Goal: Communication & Community: Answer question/provide support

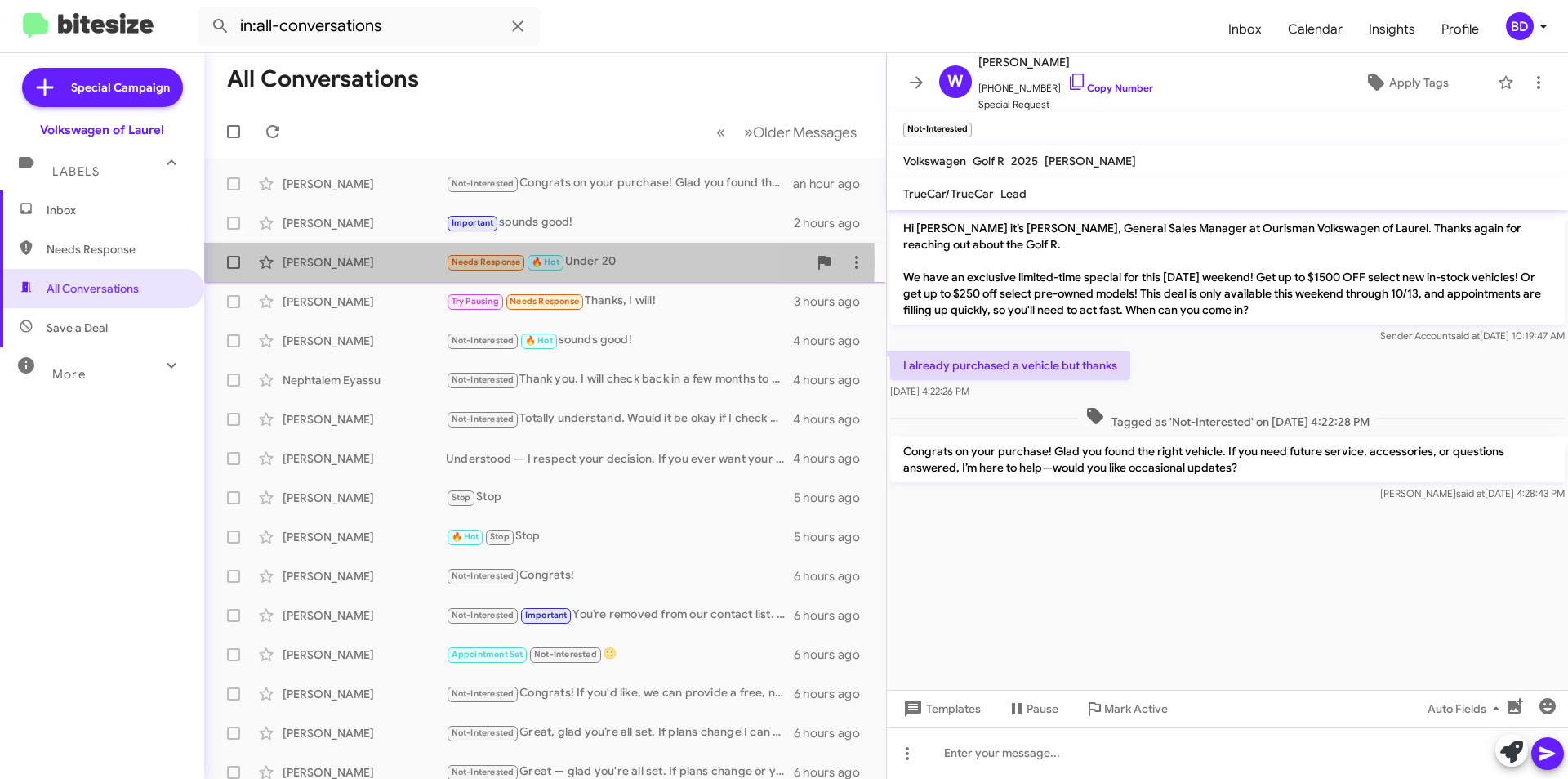
click at [410, 260] on div "[PERSON_NAME]" at bounding box center [364, 262] width 163 height 16
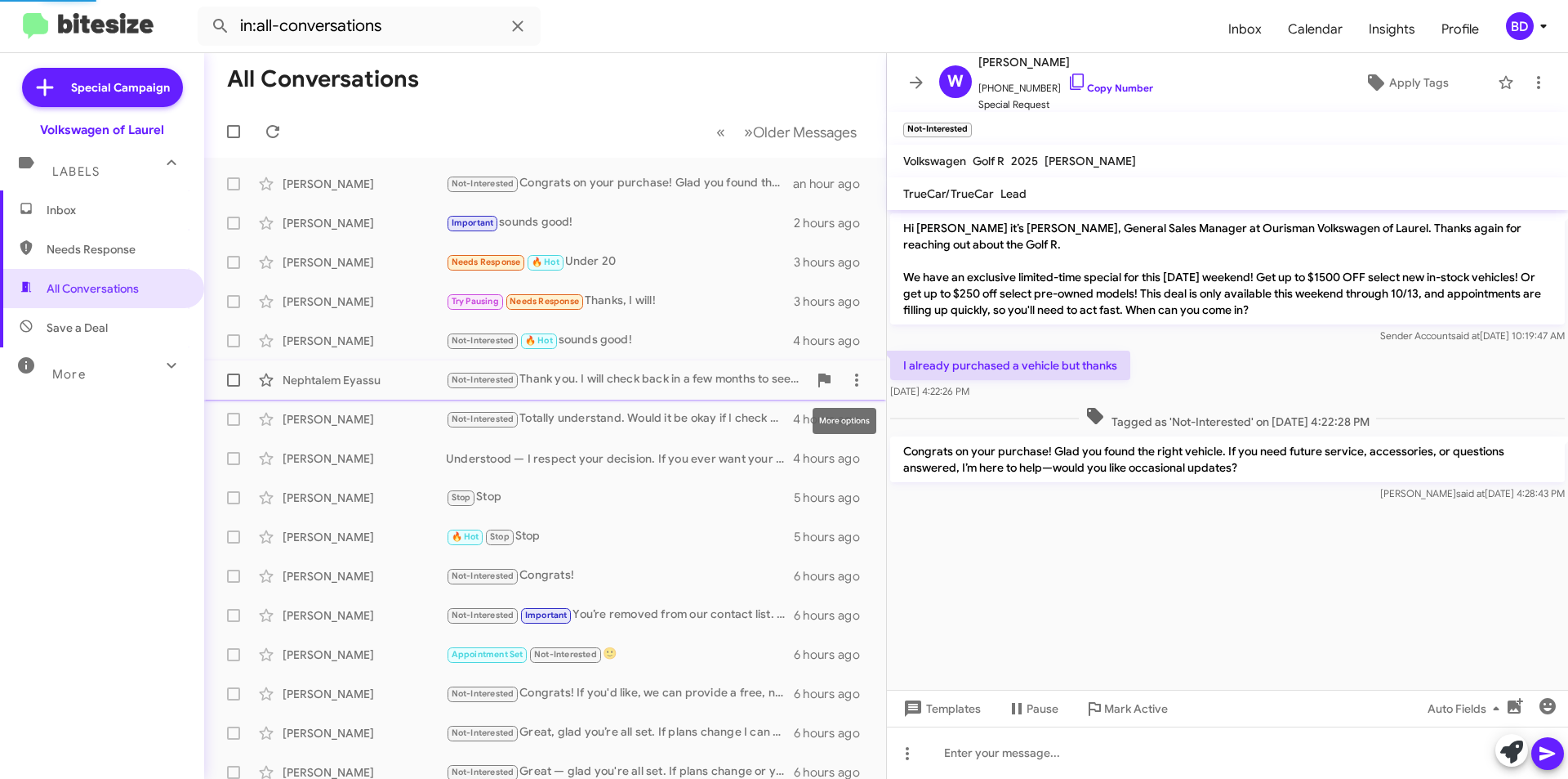
scroll to position [216, 0]
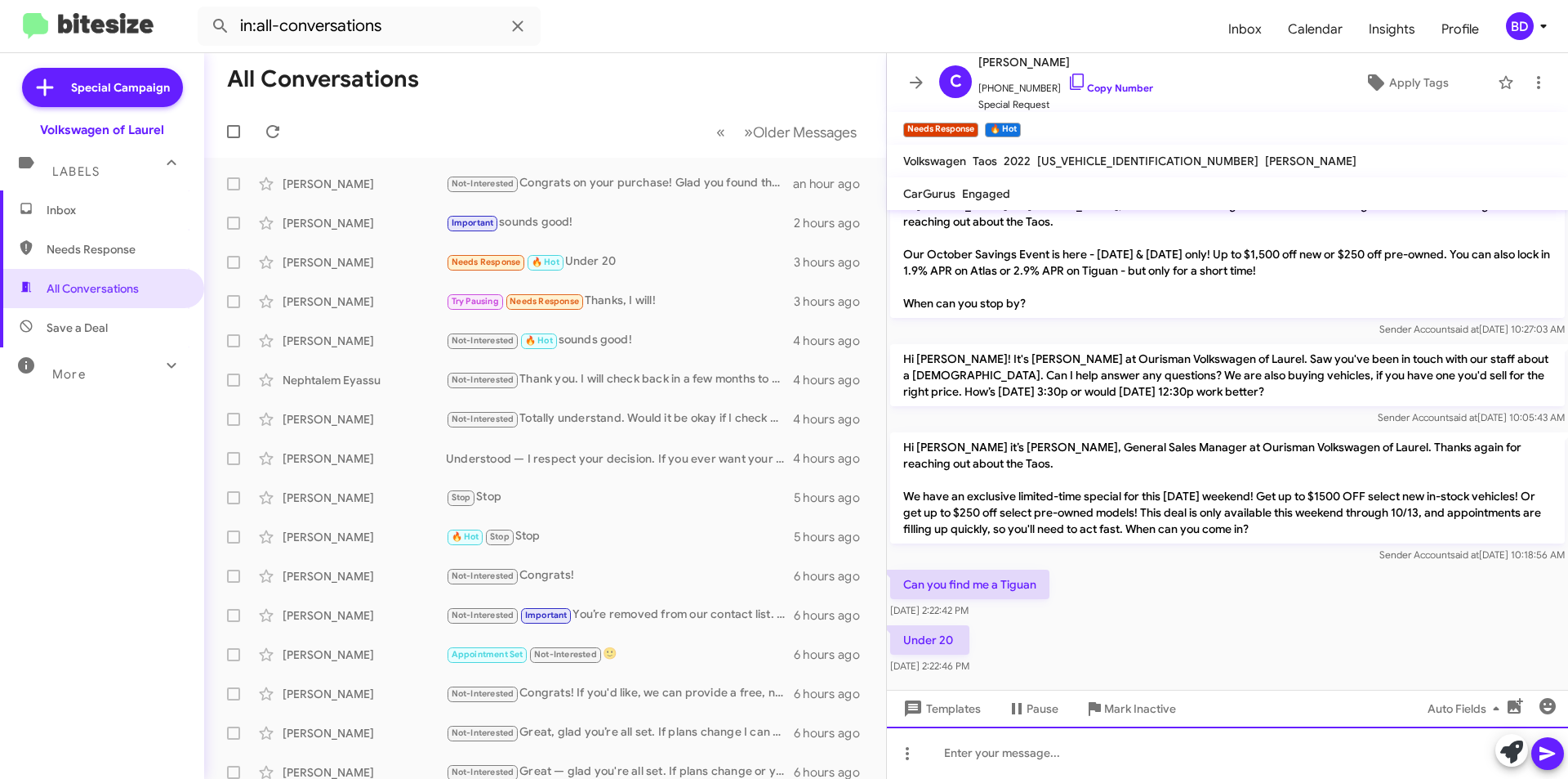
click at [1009, 758] on div at bounding box center [1228, 753] width 681 height 52
click at [1547, 761] on icon at bounding box center [1548, 753] width 19 height 19
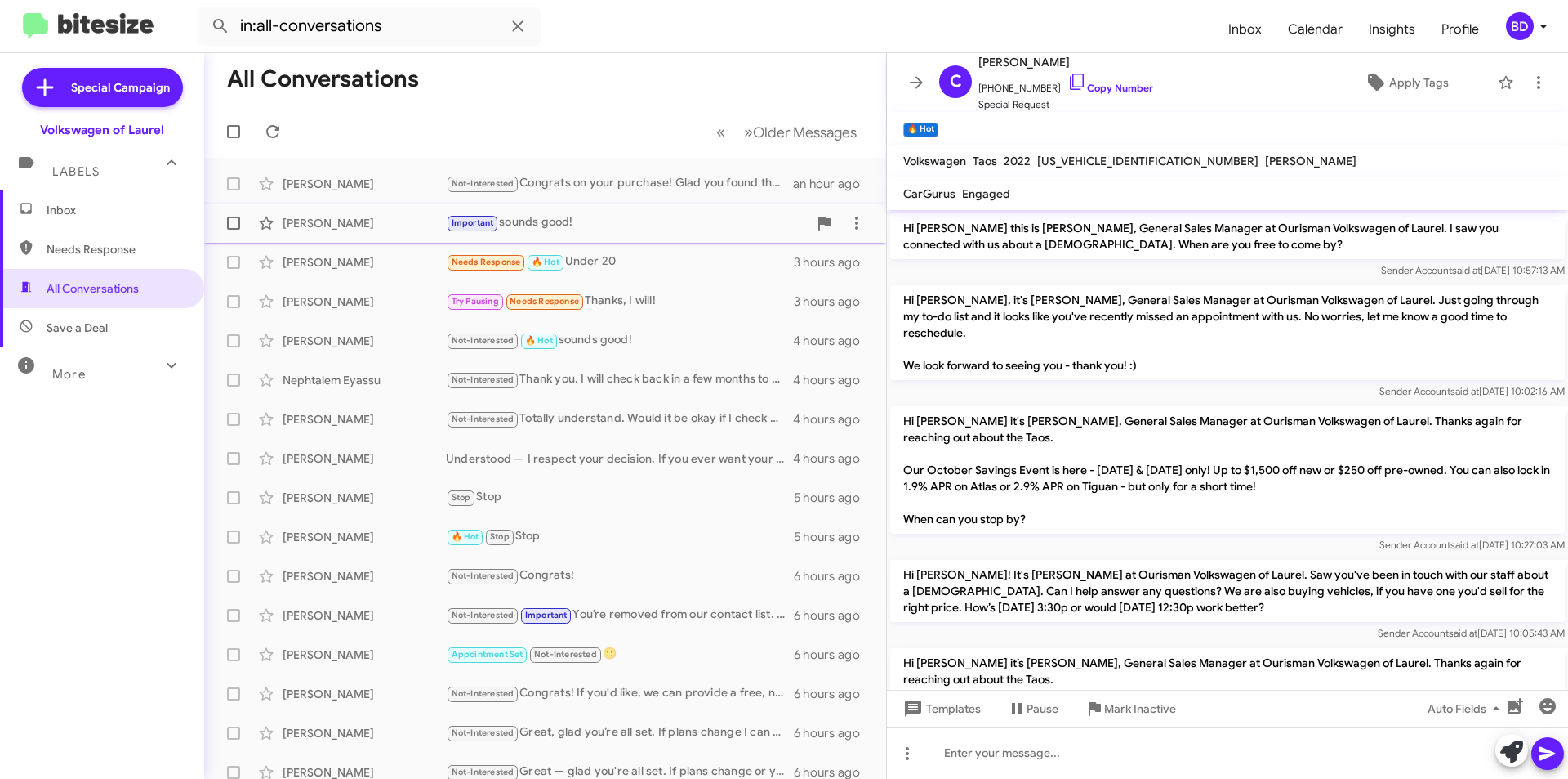
click at [602, 224] on div "Important sounds good!" at bounding box center [627, 222] width 362 height 18
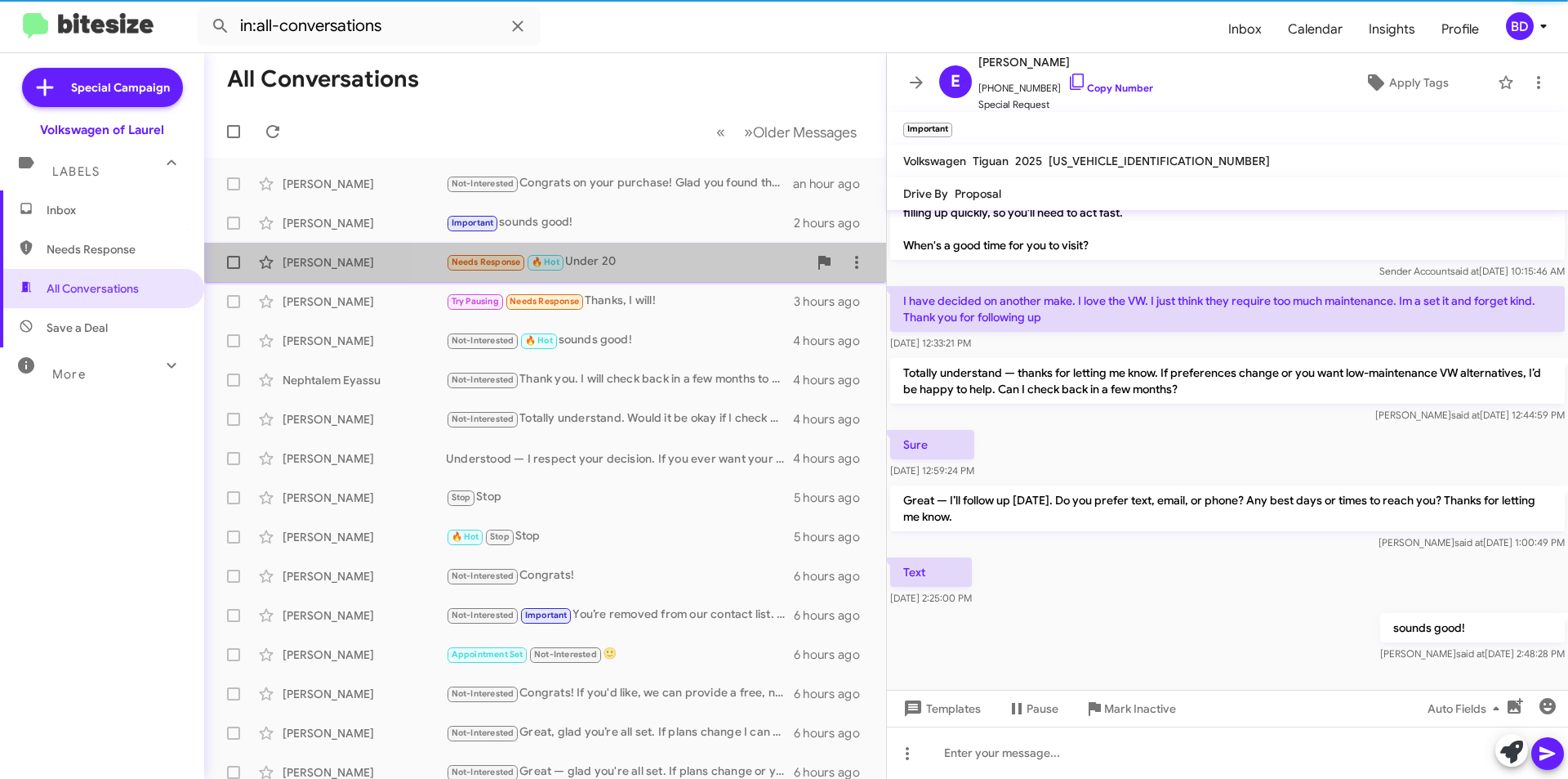
click at [651, 261] on div "Needs Response 🔥 Hot Under 20" at bounding box center [627, 261] width 362 height 18
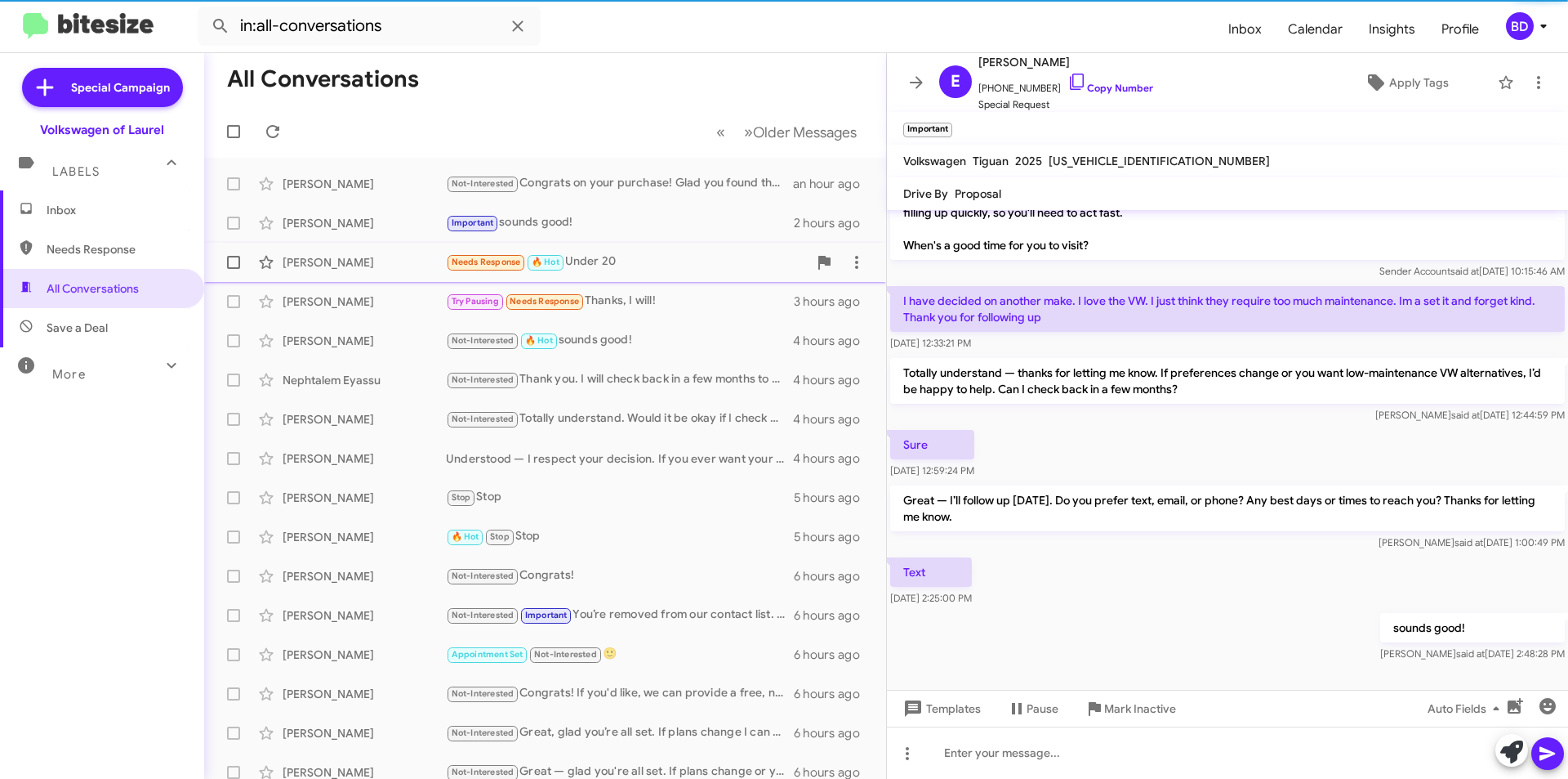
scroll to position [276, 0]
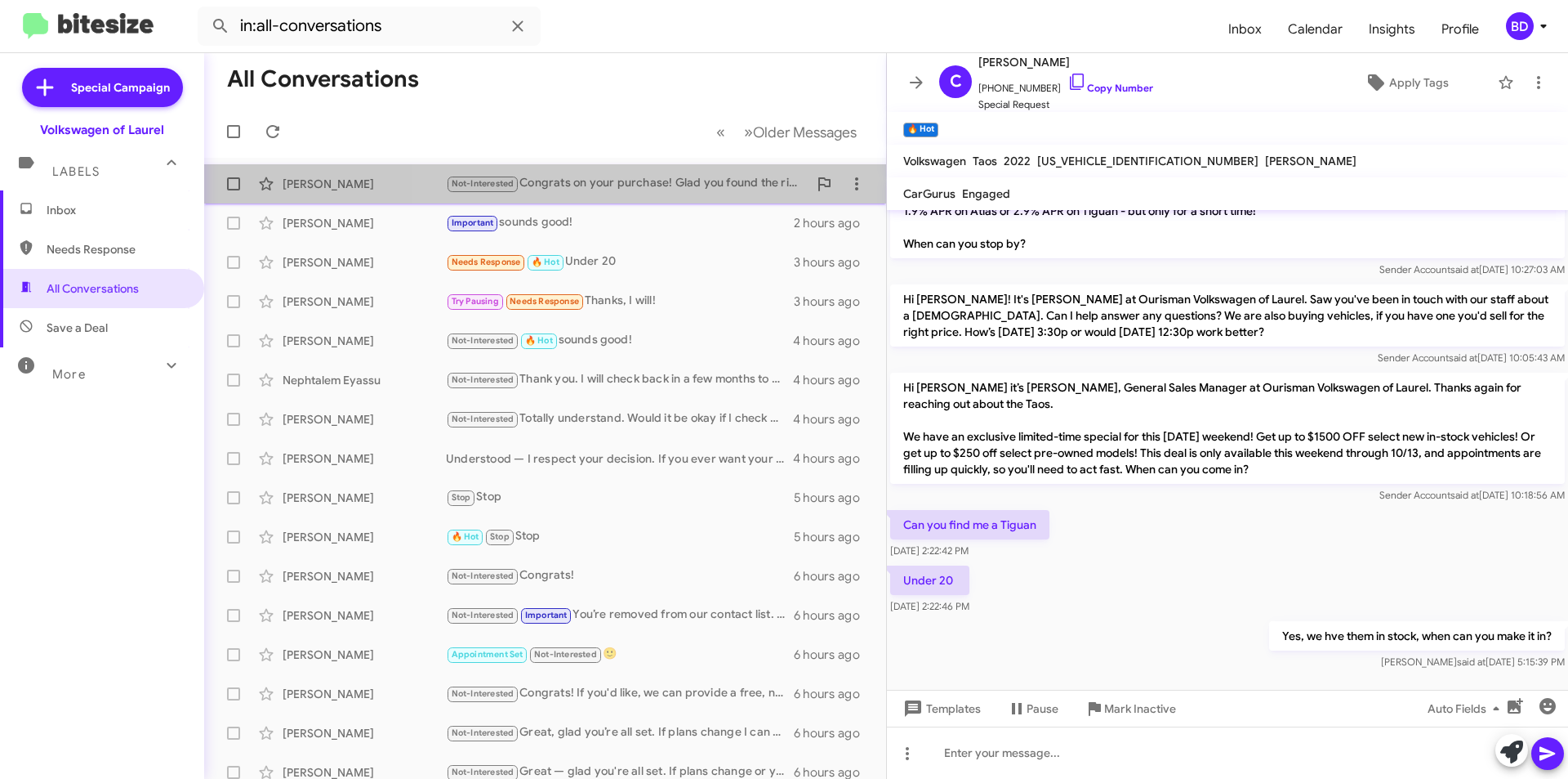
click at [658, 187] on div "Not-Interested Congrats on your purchase! Glad you found the right vehicle. If …" at bounding box center [627, 183] width 362 height 18
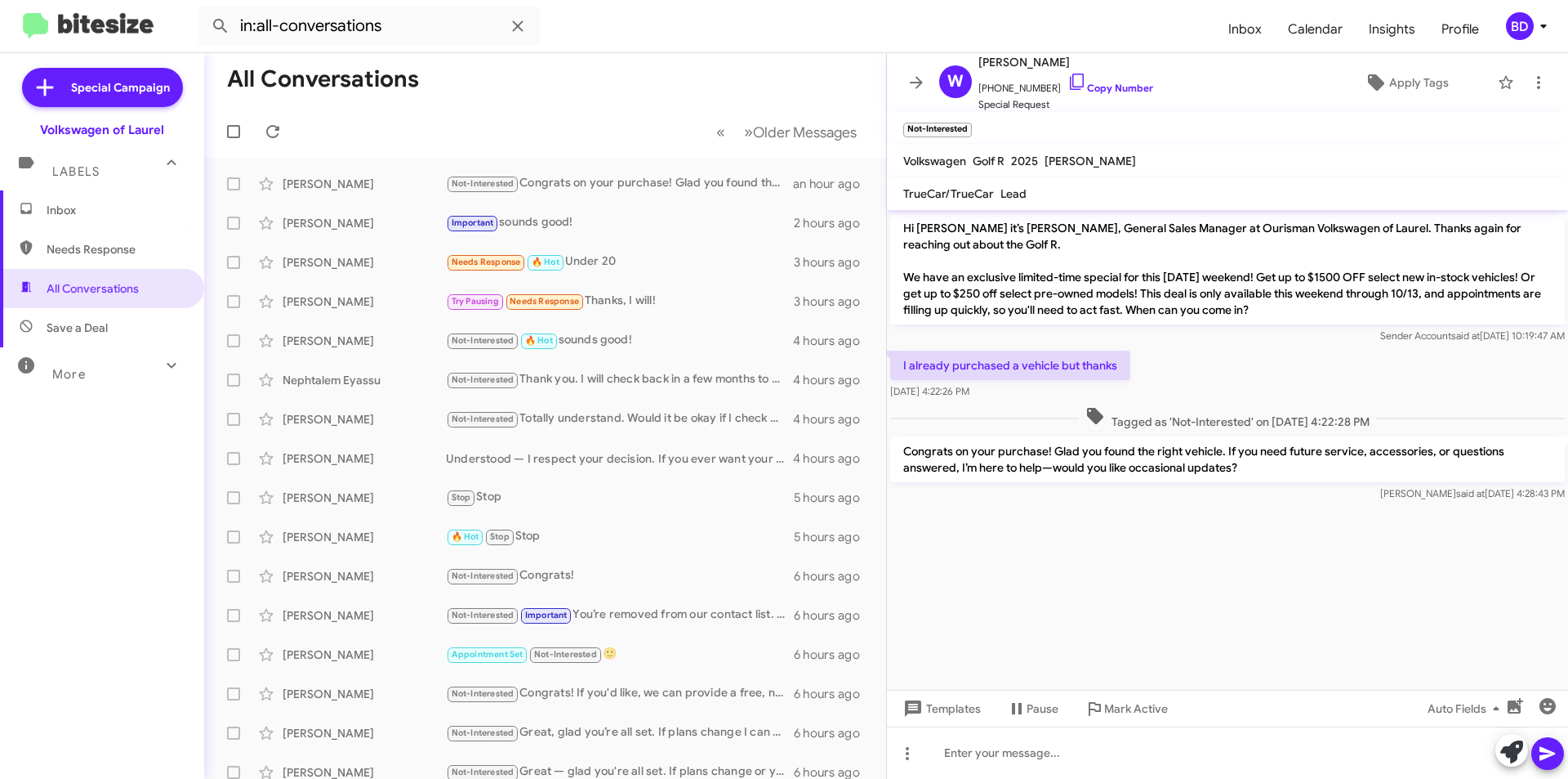
click at [116, 137] on div "Volkswagen of Laurel" at bounding box center [102, 127] width 204 height 23
